Goal: Task Accomplishment & Management: Manage account settings

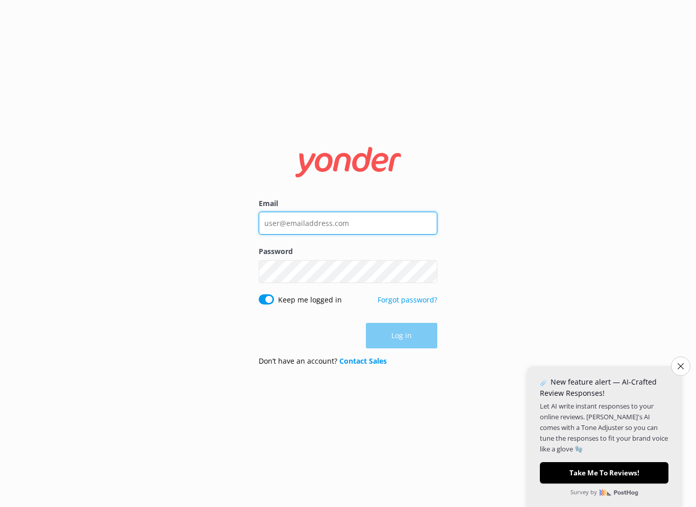
paste input "[PERSON_NAME][EMAIL_ADDRESS][DOMAIN_NAME]"
type input "[PERSON_NAME][EMAIL_ADDRESS][DOMAIN_NAME]"
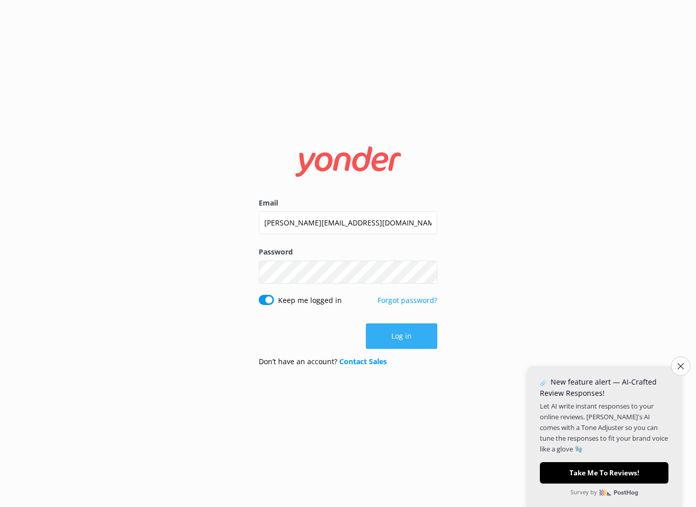
click at [391, 346] on button "Log in" at bounding box center [401, 337] width 71 height 26
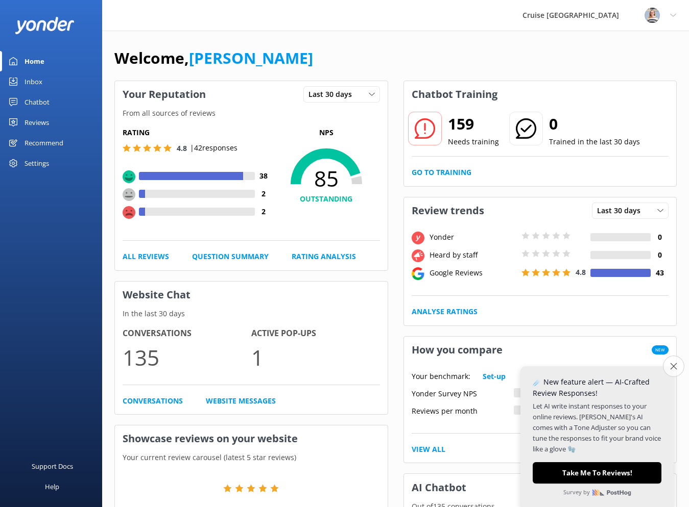
click at [669, 372] on button "Close survey" at bounding box center [673, 366] width 21 height 21
